Goal: Transaction & Acquisition: Purchase product/service

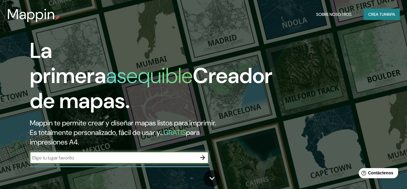
click at [385, 13] on font "mapa" at bounding box center [390, 14] width 11 height 5
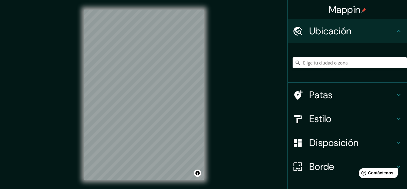
click at [314, 30] on font "Ubicación" at bounding box center [330, 31] width 42 height 13
click at [399, 33] on icon at bounding box center [398, 30] width 7 height 7
click at [313, 28] on font "Ubicación" at bounding box center [330, 31] width 42 height 13
click at [314, 63] on input "Elige tu ciudad o zona" at bounding box center [350, 62] width 114 height 11
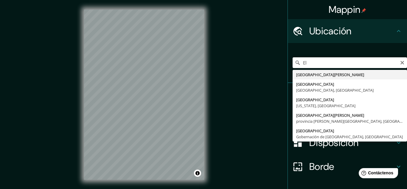
type input "[GEOGRAPHIC_DATA][PERSON_NAME]"
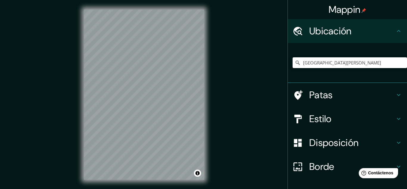
click at [399, 119] on icon at bounding box center [399, 119] width 4 height 2
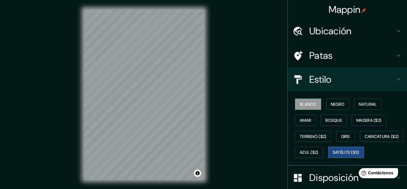
click at [333, 155] on font "Satélite ($3)" at bounding box center [346, 152] width 27 height 5
click at [371, 106] on font "Natural" at bounding box center [368, 103] width 18 height 5
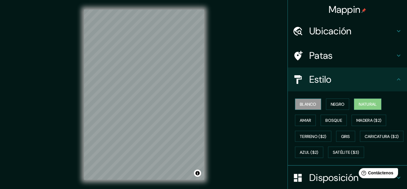
click at [306, 106] on font "Blanco" at bounding box center [308, 103] width 17 height 5
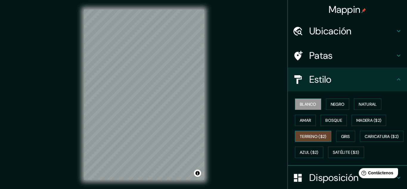
click at [318, 138] on font "Terreno ($2)" at bounding box center [313, 136] width 27 height 5
click at [333, 122] on font "Bosque" at bounding box center [334, 119] width 17 height 5
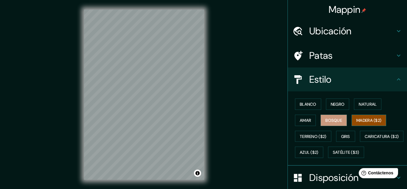
click at [358, 118] on font "Madera ($2)" at bounding box center [369, 119] width 25 height 5
click at [305, 120] on font "Amar" at bounding box center [305, 119] width 11 height 5
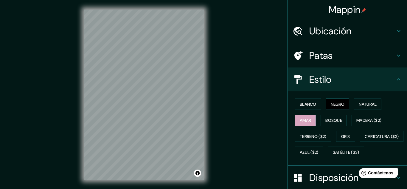
click at [344, 105] on font "Negro" at bounding box center [338, 103] width 14 height 5
click at [309, 109] on button "Blanco" at bounding box center [308, 103] width 26 height 11
